Goal: Task Accomplishment & Management: Complete application form

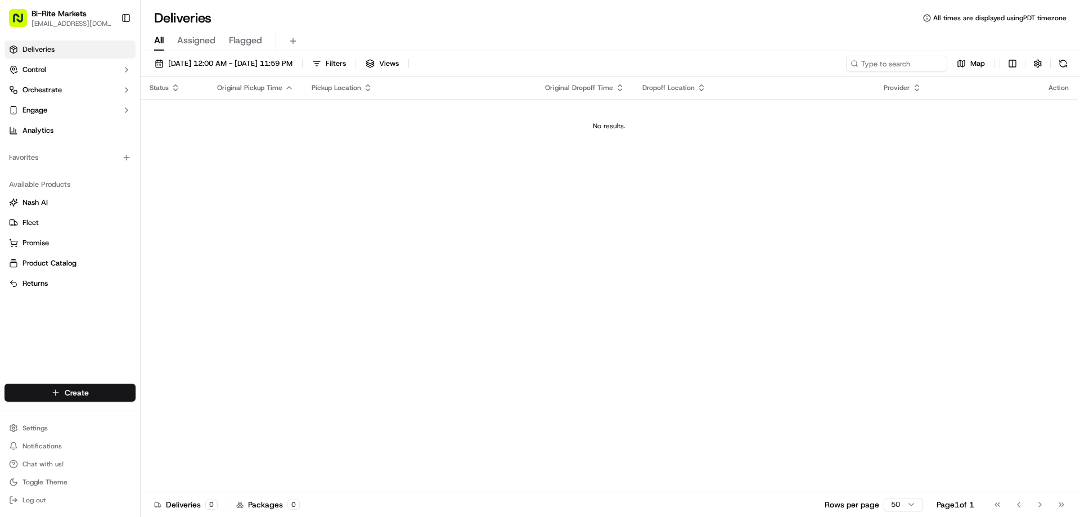
click at [97, 386] on html "Bi-Rite Markets [EMAIL_ADDRESS][DOMAIN_NAME] Toggle Sidebar Deliveries Control …" at bounding box center [540, 258] width 1080 height 517
click at [170, 414] on link "Delivery" at bounding box center [203, 413] width 125 height 20
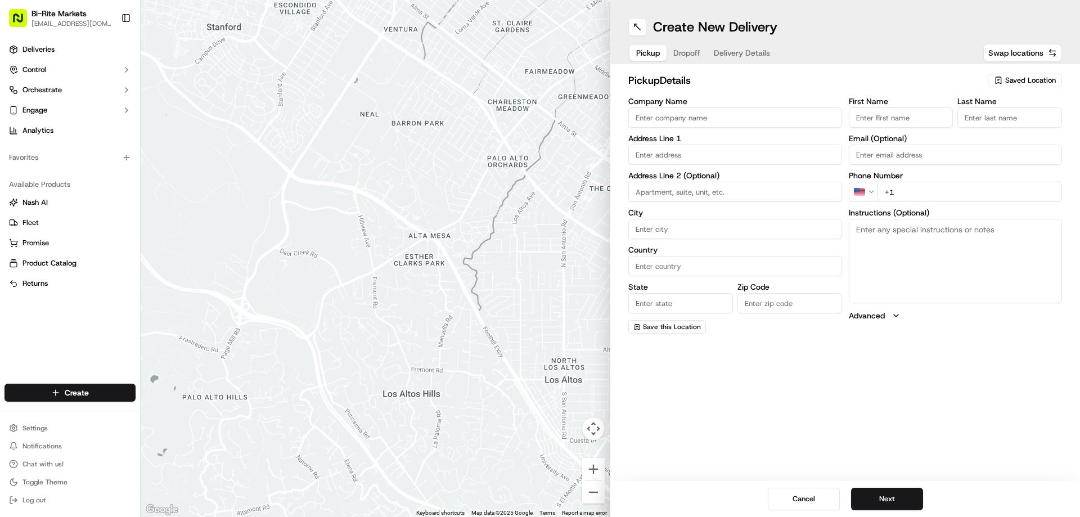
click at [1024, 79] on span "Saved Location" at bounding box center [1030, 80] width 51 height 10
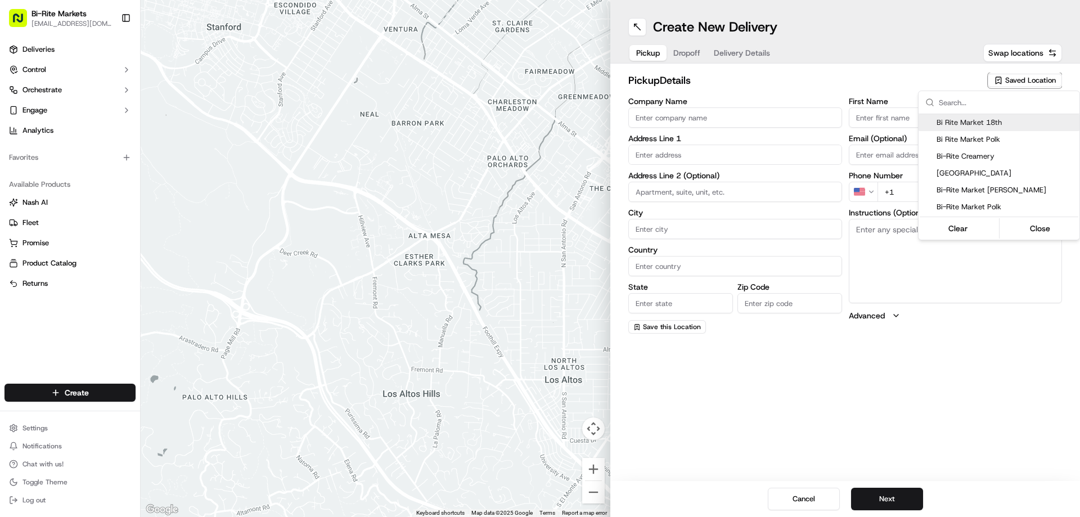
click at [989, 120] on span "Bi Rite Market 18th" at bounding box center [1006, 123] width 138 height 10
type input "Bi Rite Market 18th"
type input "[STREET_ADDRESS]"
type input "[GEOGRAPHIC_DATA]"
type input "US"
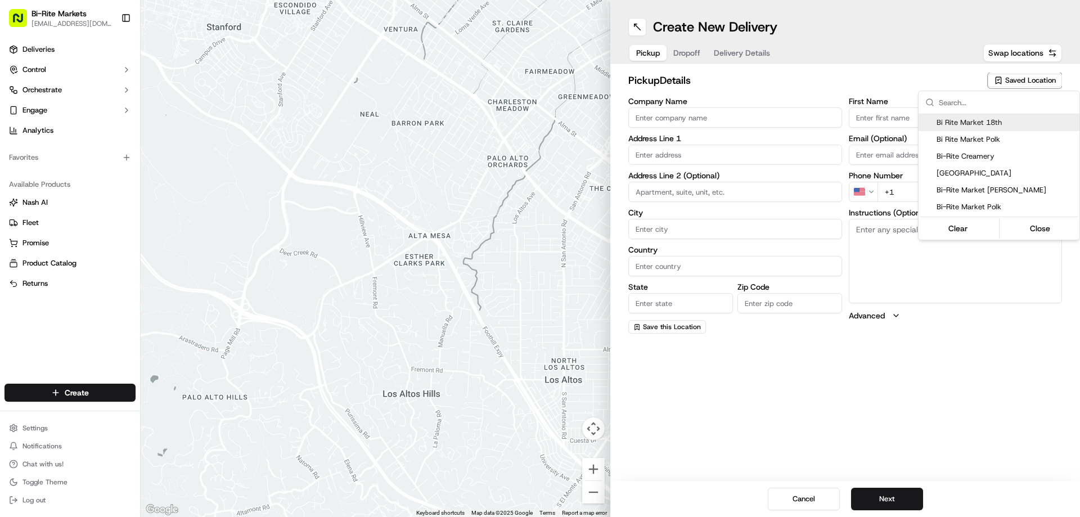
type input "CA"
type input "94110"
type input "[PERSON_NAME]"
type input "[PHONE_NUMBER]"
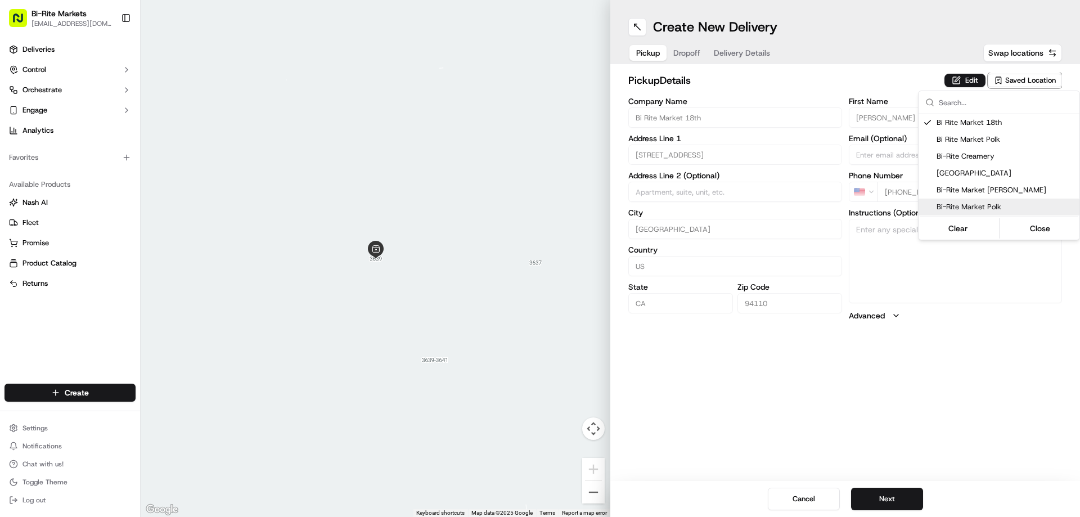
click at [983, 385] on html "Bi-Rite Markets [EMAIL_ADDRESS][DOMAIN_NAME] Toggle Sidebar Deliveries Control …" at bounding box center [540, 258] width 1080 height 517
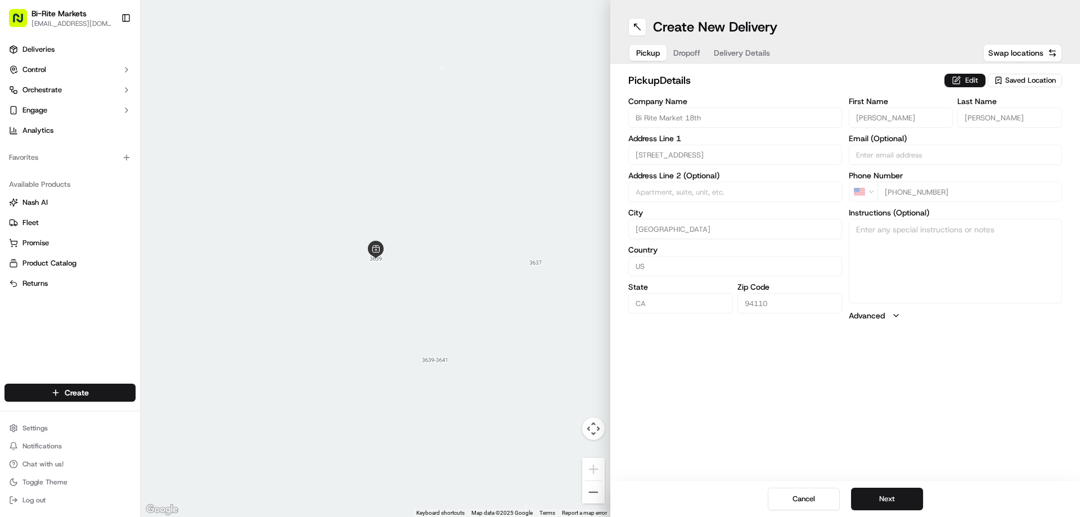
click at [971, 75] on button "Edit" at bounding box center [964, 80] width 41 height 13
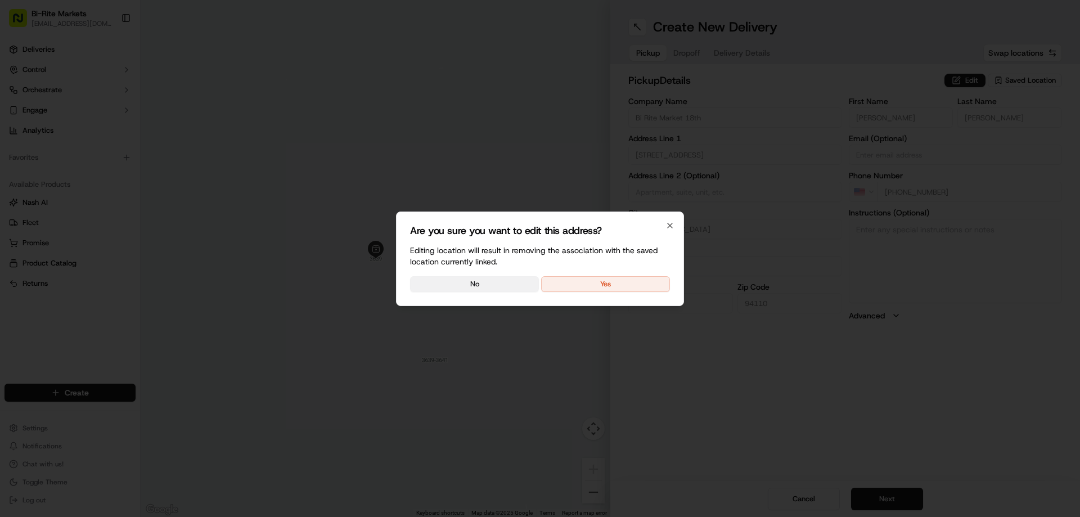
click at [482, 281] on button "No" at bounding box center [474, 284] width 129 height 16
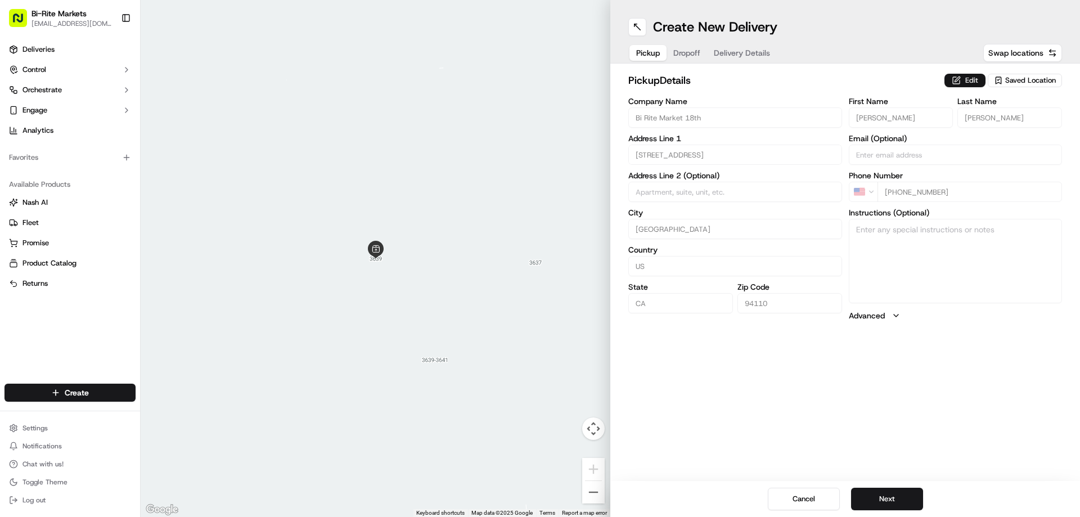
click at [957, 79] on button "Edit" at bounding box center [964, 80] width 41 height 13
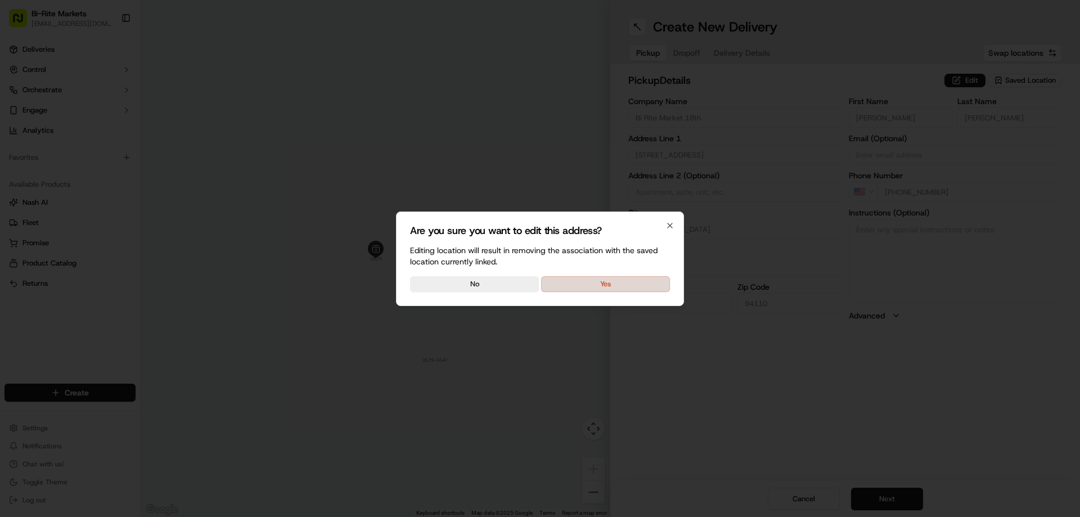
click at [575, 281] on button "Yes" at bounding box center [605, 284] width 129 height 16
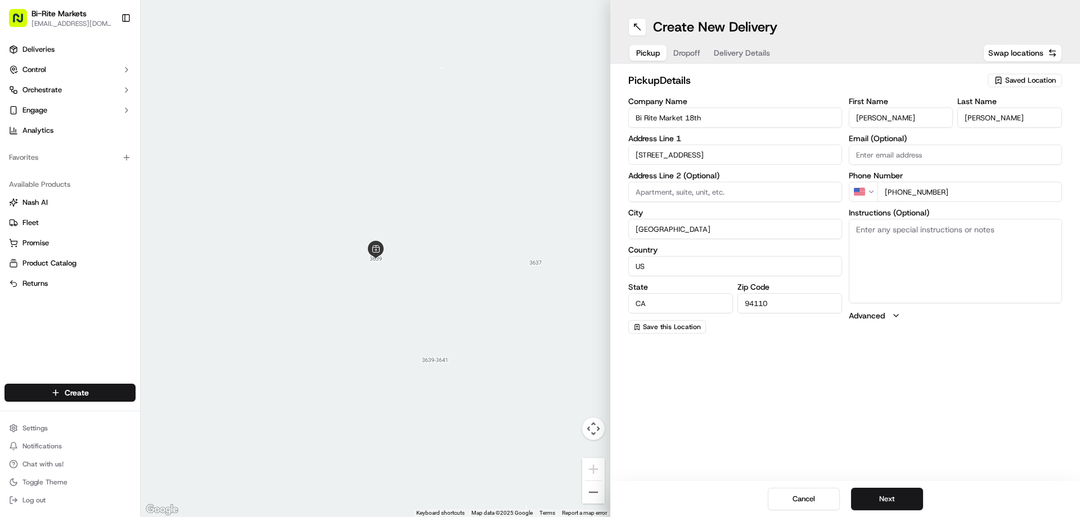
click at [908, 118] on input "[PERSON_NAME]" at bounding box center [901, 117] width 105 height 20
type input "[PERSON_NAME]"
click at [910, 409] on div "Create New Delivery Pickup Dropoff Delivery Details Swap locations pickup Detai…" at bounding box center [845, 258] width 470 height 517
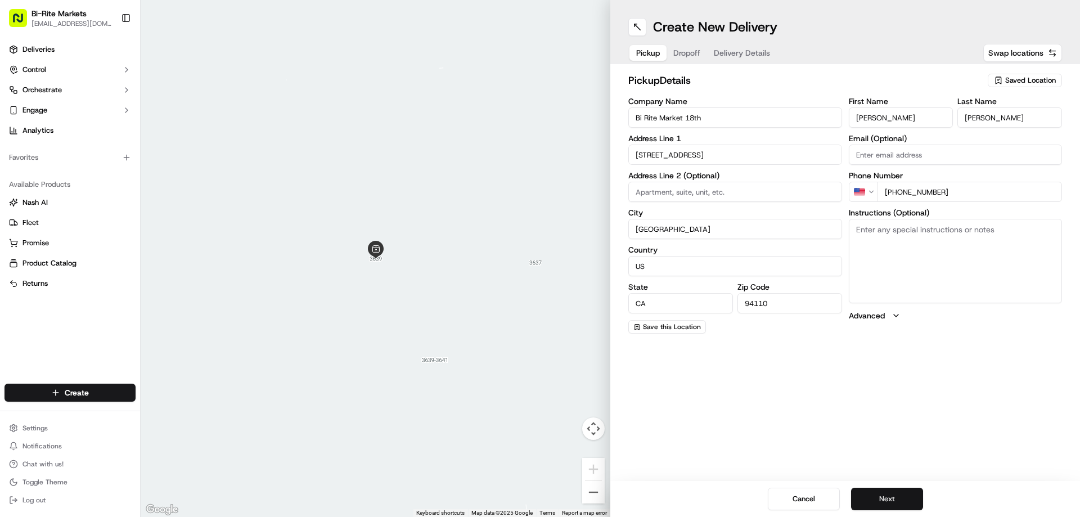
click at [875, 492] on button "Next" at bounding box center [887, 499] width 72 height 22
click at [657, 112] on input "Company Name" at bounding box center [735, 117] width 214 height 20
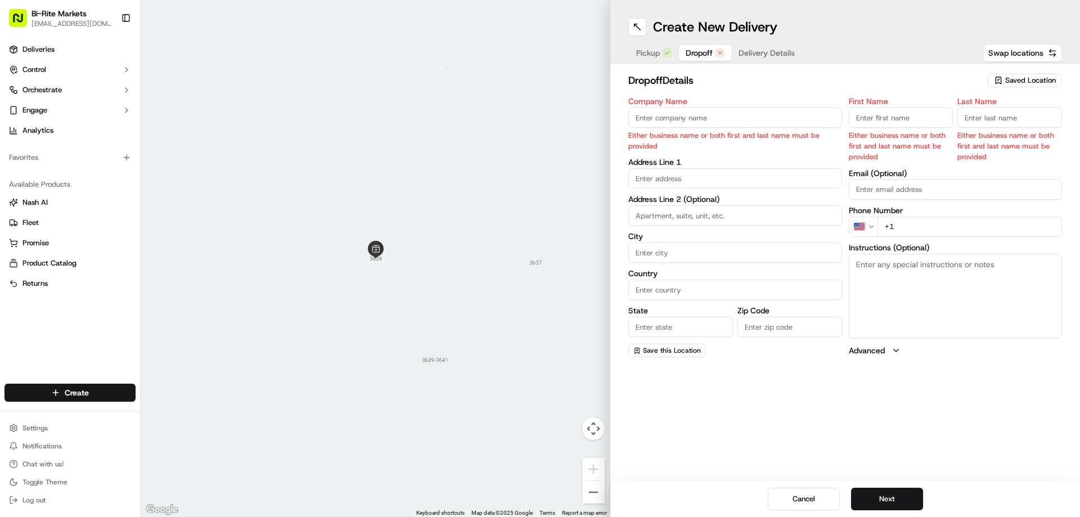
click at [922, 107] on div "First Name Either business name or both first and last name must be provided" at bounding box center [901, 129] width 105 height 65
click at [911, 116] on input "First Name" at bounding box center [901, 117] width 105 height 20
type input "[PERSON_NAME]"
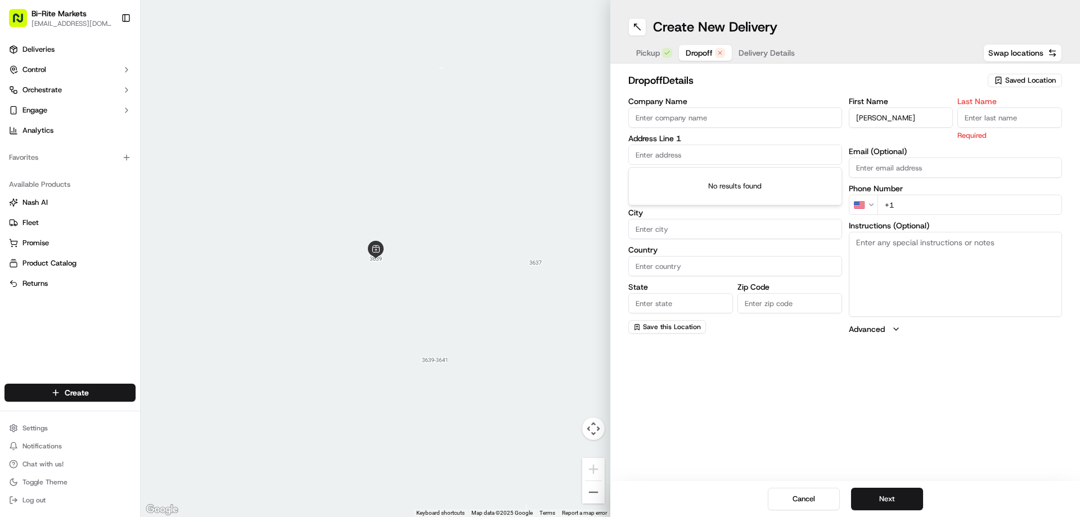
click at [776, 147] on input "text" at bounding box center [735, 155] width 214 height 20
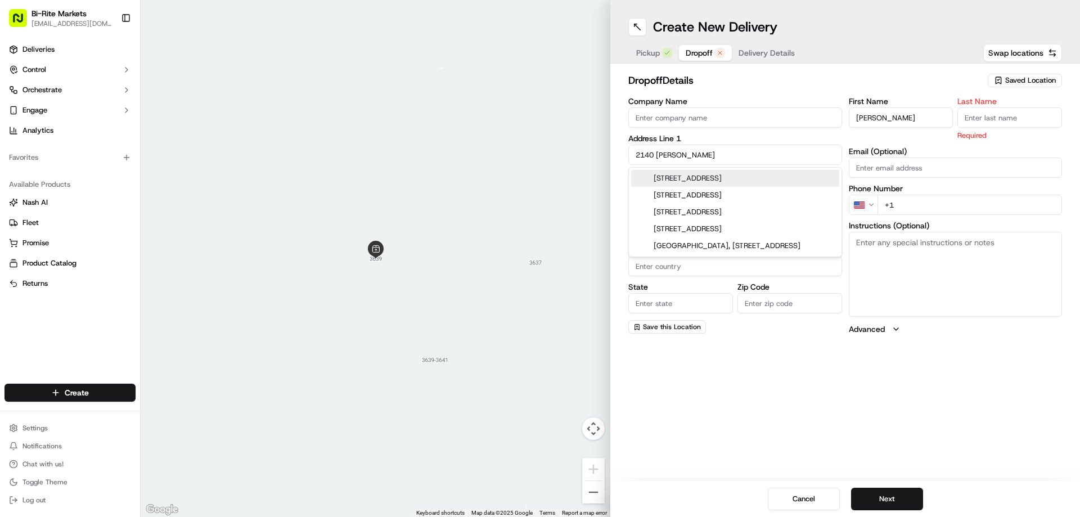
click at [755, 179] on div "[STREET_ADDRESS]" at bounding box center [735, 178] width 208 height 17
type input "[STREET_ADDRESS]"
type input "[GEOGRAPHIC_DATA]"
type input "CA"
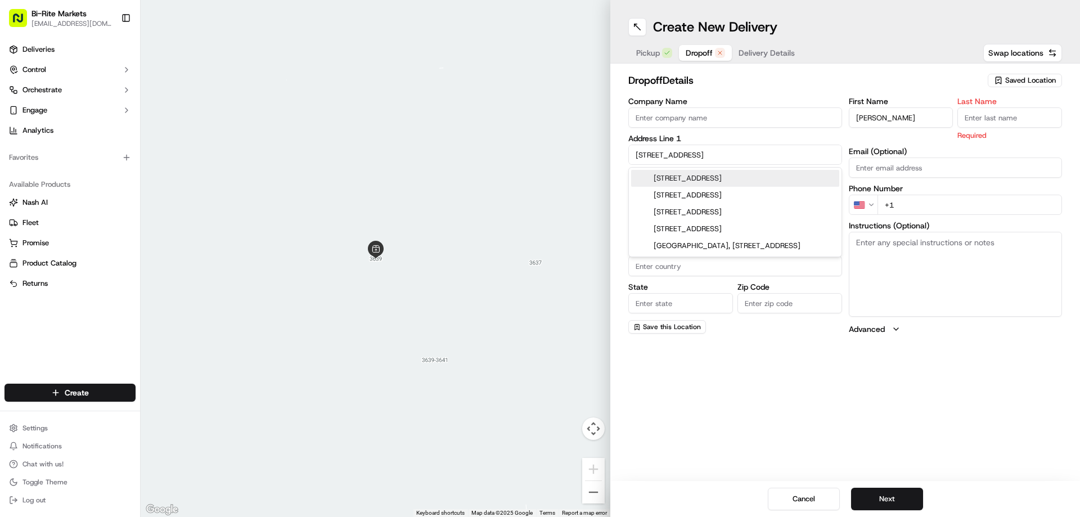
type input "94123"
type input "[STREET_ADDRESS]"
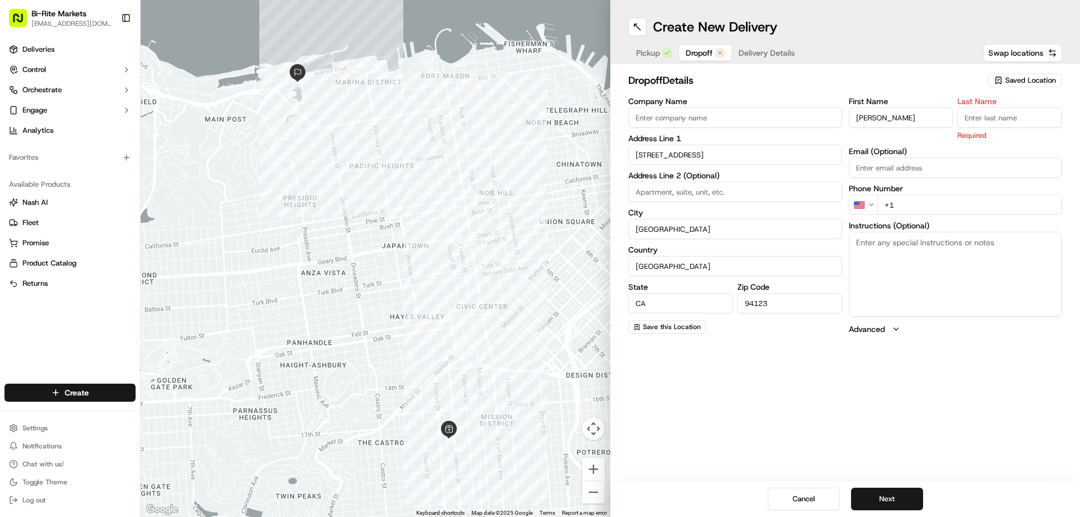
click at [932, 208] on input "+1" at bounding box center [969, 205] width 185 height 20
click at [985, 110] on input "Last Name" at bounding box center [1009, 117] width 105 height 20
type input "s"
type input "[PERSON_NAME]"
click at [961, 171] on div "First Name [PERSON_NAME] Last Name [PERSON_NAME] Required Email (Optional) Phon…" at bounding box center [956, 215] width 214 height 237
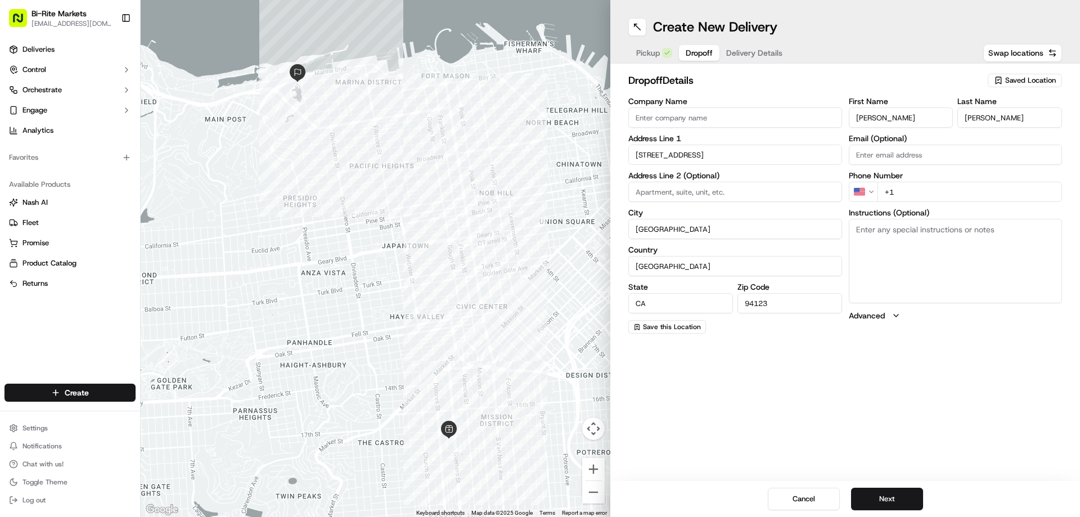
drag, startPoint x: 1005, startPoint y: 398, endPoint x: 982, endPoint y: 357, distance: 47.1
click at [1005, 398] on div "Create New Delivery Pickup Dropoff Delivery Details Swap locations dropoff Deta…" at bounding box center [845, 258] width 470 height 517
click at [924, 195] on input "+1" at bounding box center [969, 192] width 185 height 20
type input "[PHONE_NUMBER]"
click at [922, 368] on div "Create New Delivery Pickup Dropoff Delivery Details Swap locations dropoff Deta…" at bounding box center [845, 258] width 470 height 517
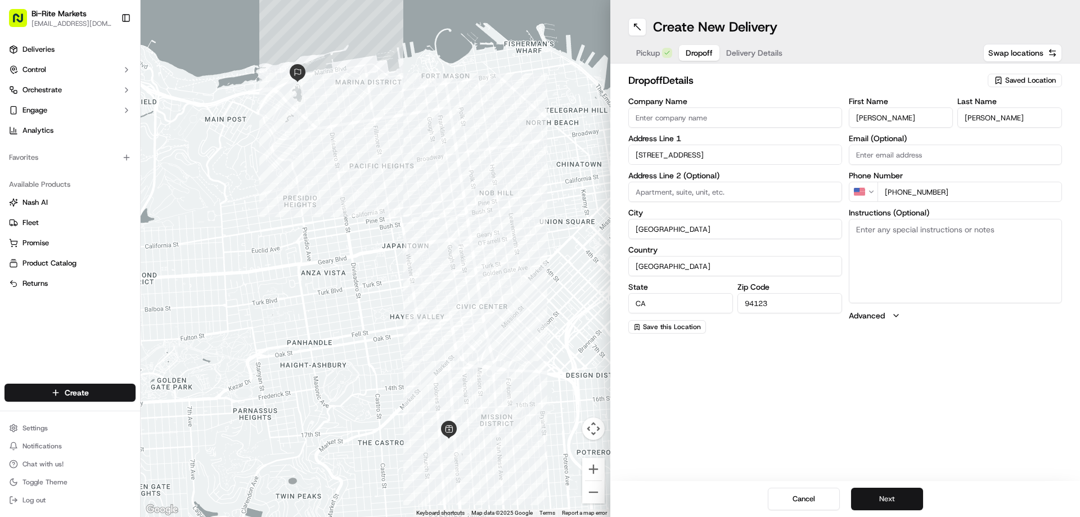
click at [883, 489] on button "Next" at bounding box center [887, 499] width 72 height 22
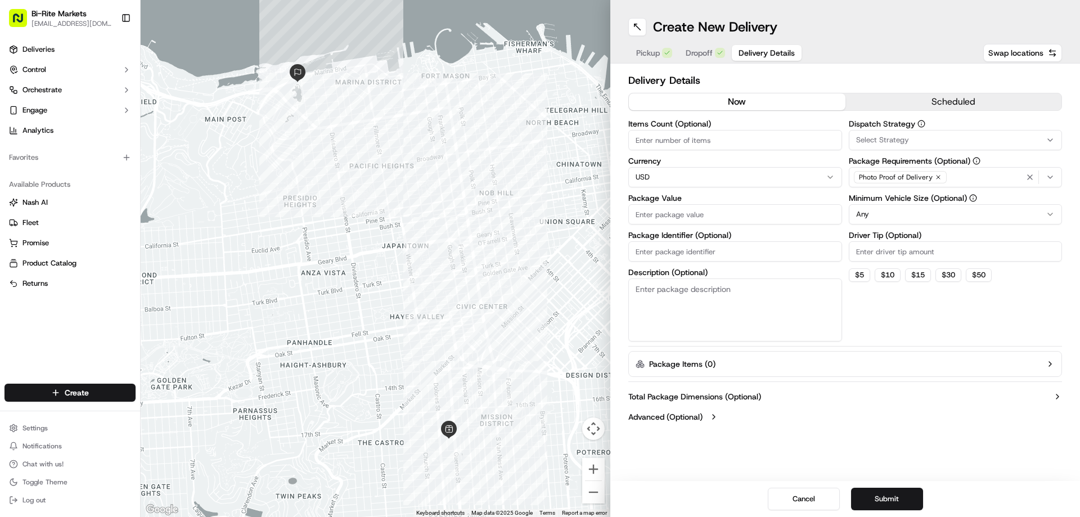
click at [654, 211] on input "Package Value" at bounding box center [735, 214] width 214 height 20
type input "150"
click at [854, 277] on button "$ 5" at bounding box center [859, 274] width 21 height 13
type input "5"
click at [915, 217] on html "Bi-Rite Markets [EMAIL_ADDRESS][DOMAIN_NAME] Toggle Sidebar Deliveries Control …" at bounding box center [540, 258] width 1080 height 517
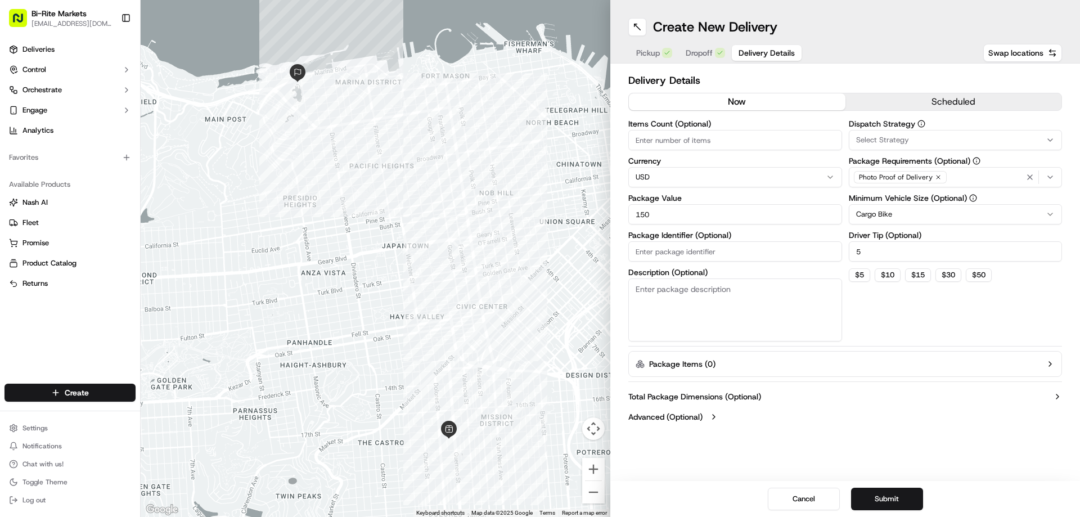
click at [898, 218] on html "Bi-Rite Markets [EMAIL_ADDRESS][DOMAIN_NAME] Toggle Sidebar Deliveries Control …" at bounding box center [540, 258] width 1080 height 517
click at [888, 504] on button "Submit" at bounding box center [887, 499] width 72 height 22
